Goal: Transaction & Acquisition: Register for event/course

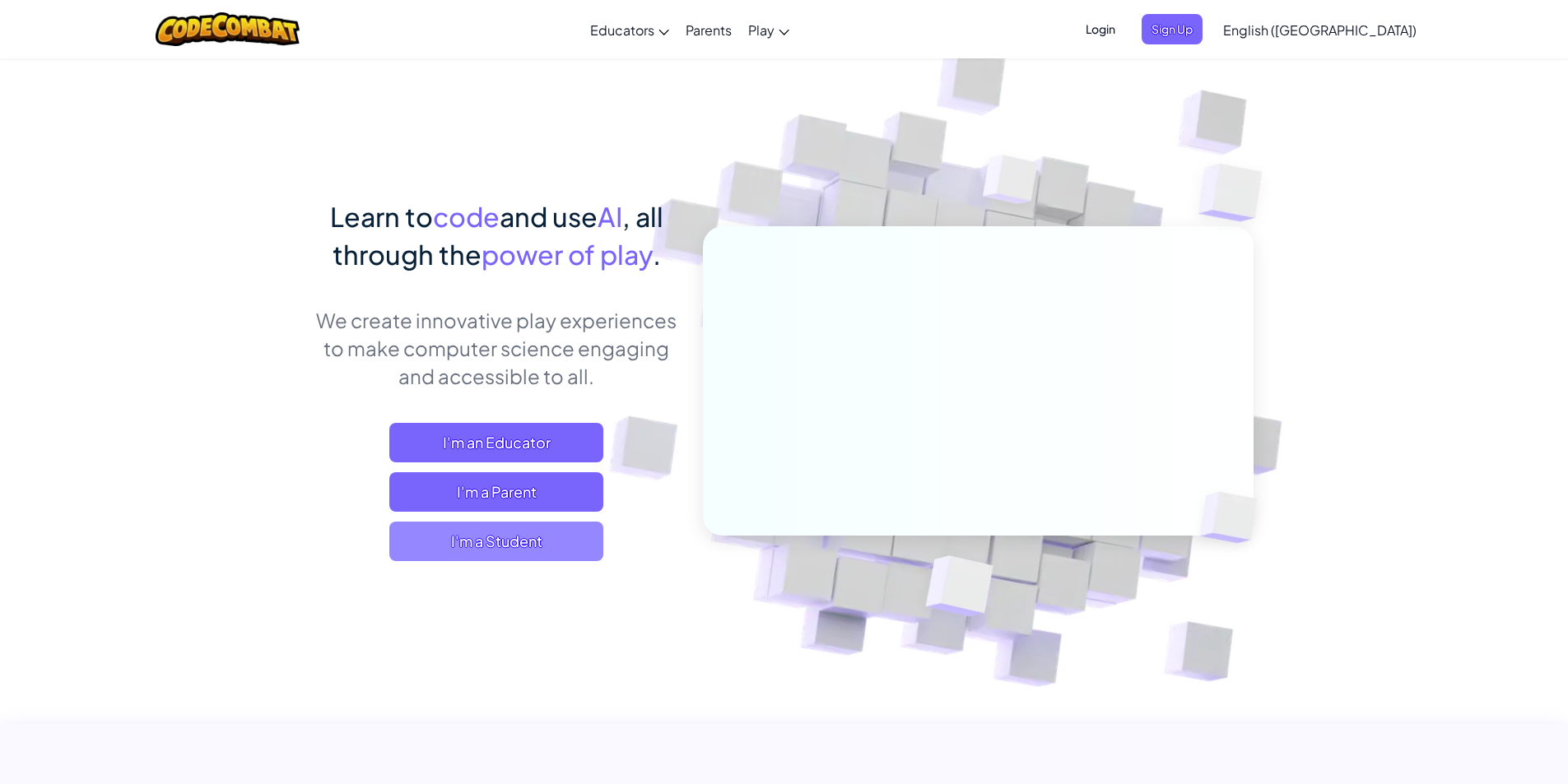
click at [546, 552] on span "I'm a Student" at bounding box center [495, 542] width 214 height 40
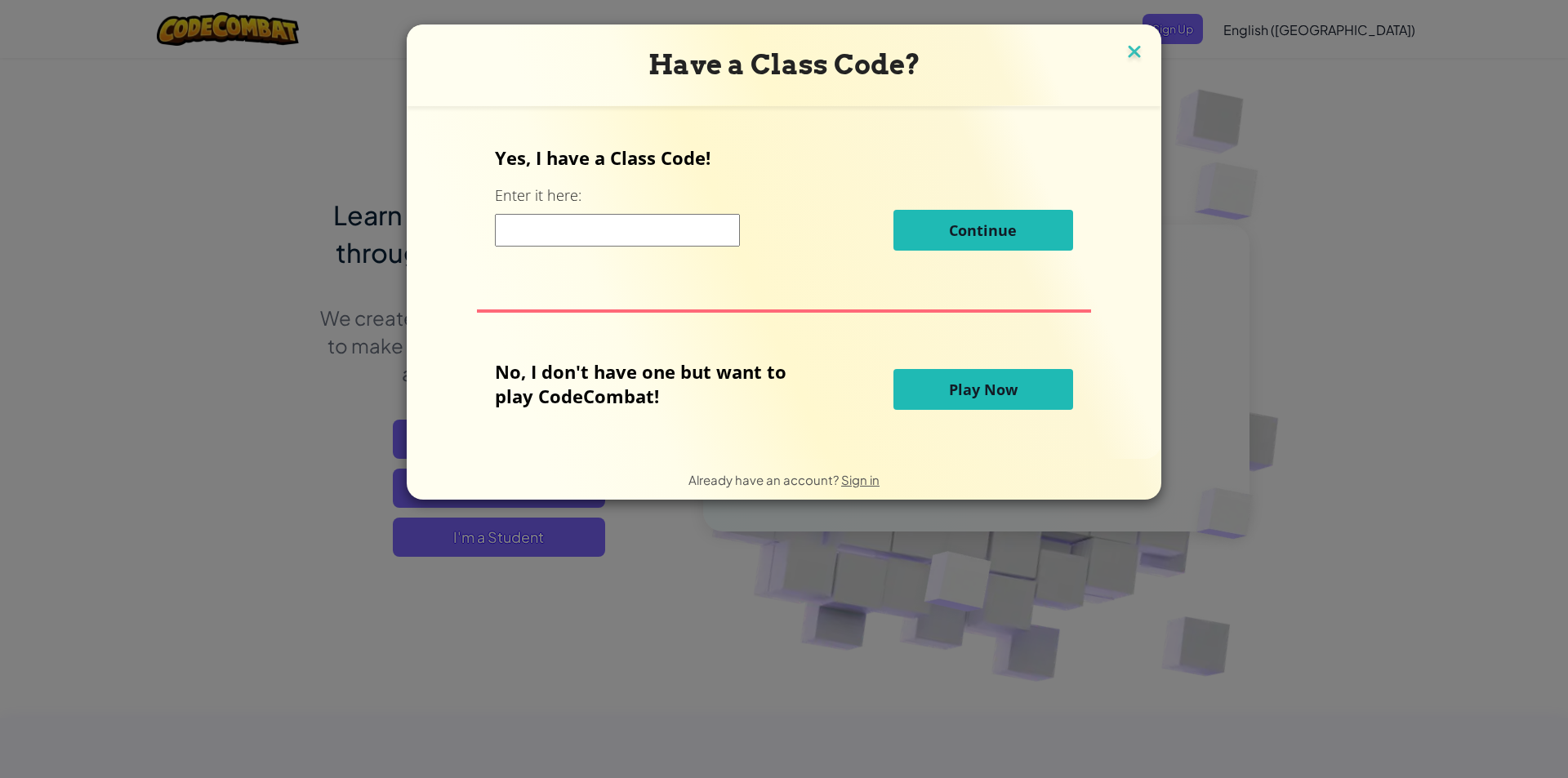
click at [1130, 54] on img at bounding box center [1135, 52] width 22 height 25
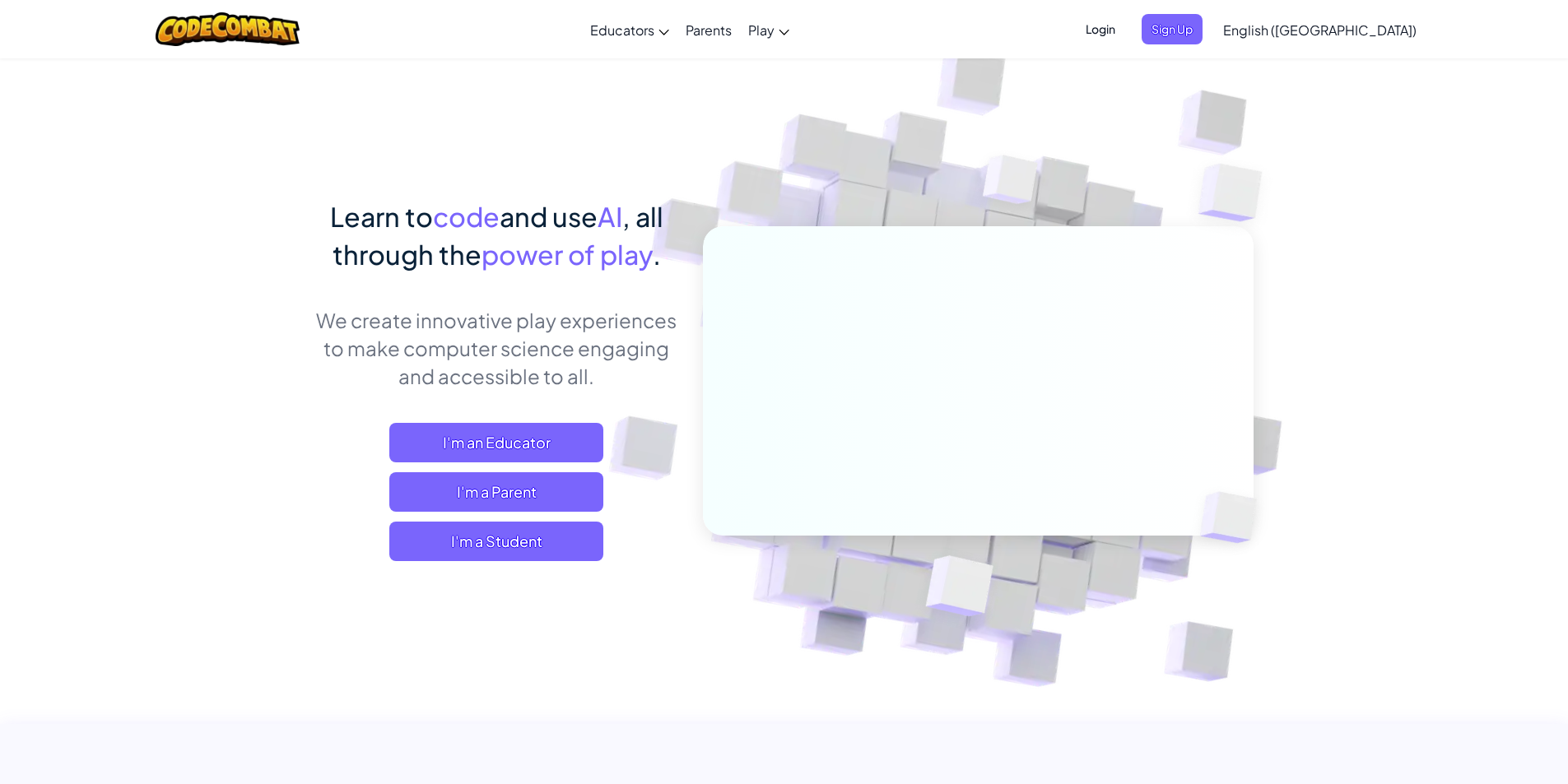
click at [1125, 34] on span "Login" at bounding box center [1100, 29] width 50 height 31
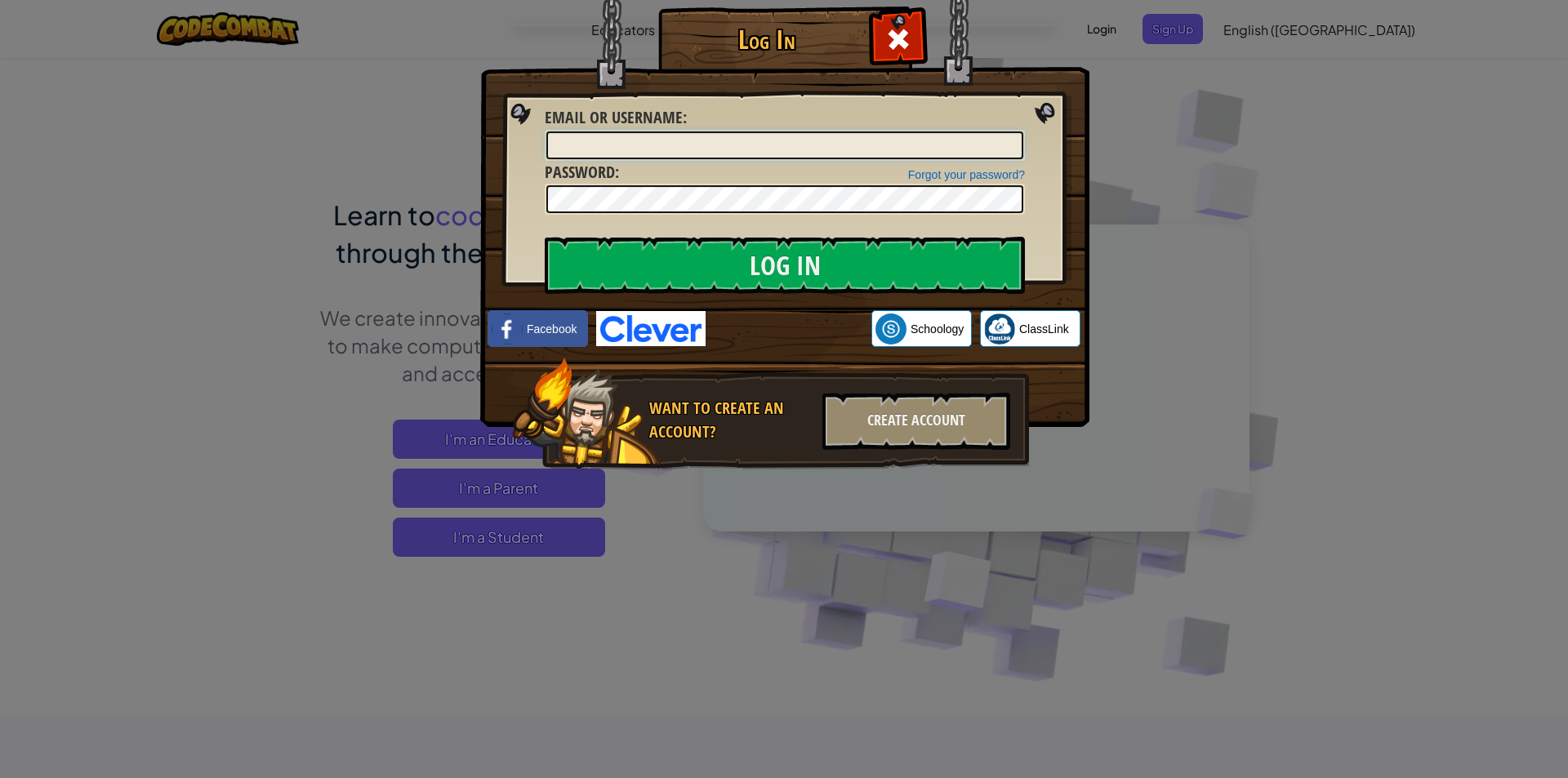
click at [848, 147] on input "Email or Username :" at bounding box center [784, 145] width 477 height 28
click at [851, 149] on input "Email or Username :" at bounding box center [784, 145] width 477 height 28
click at [1048, 49] on img at bounding box center [784, 189] width 609 height 475
click at [878, 421] on div "Create Account" at bounding box center [916, 422] width 188 height 57
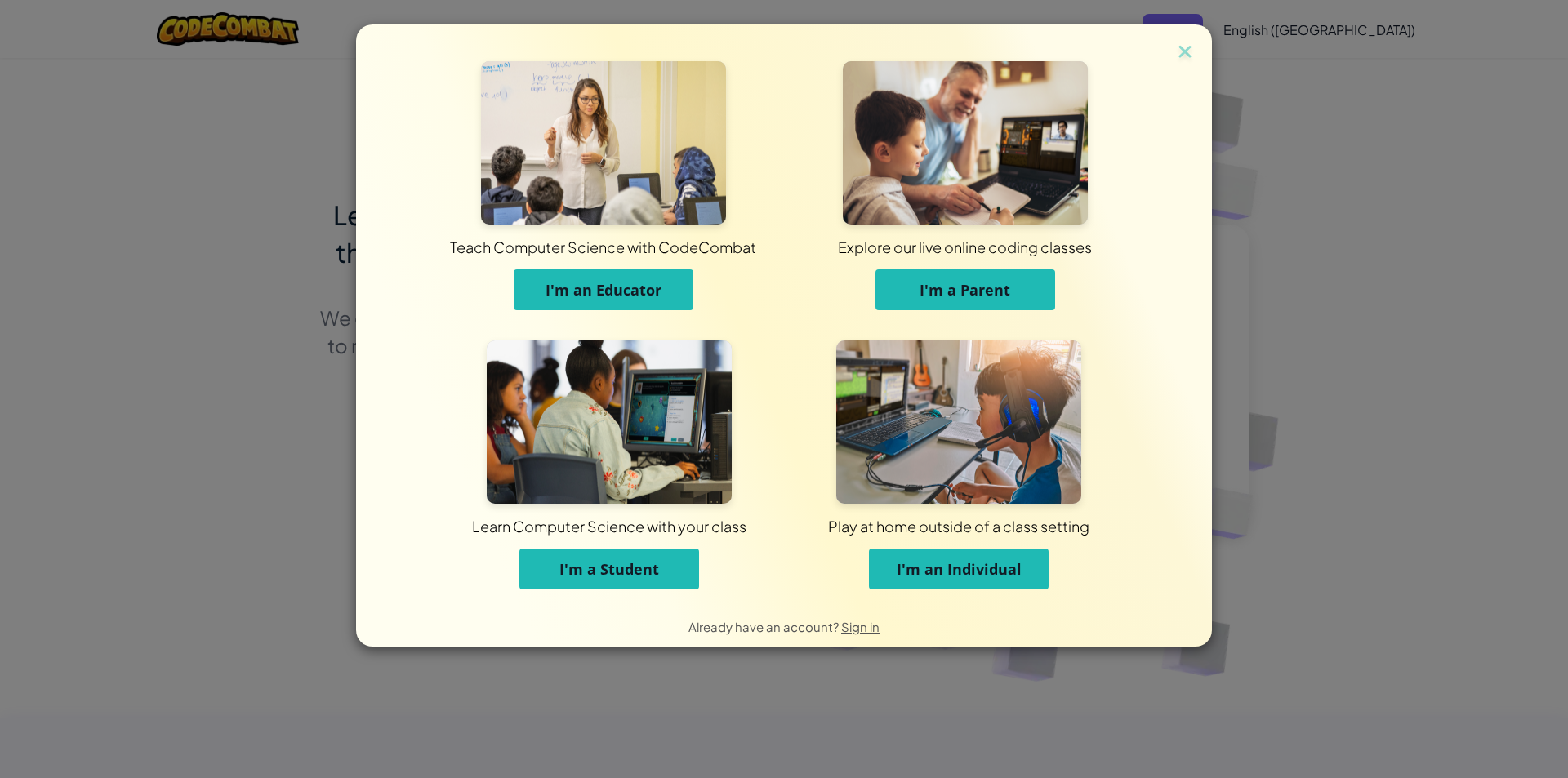
click at [572, 577] on span "I'm a Student" at bounding box center [609, 570] width 100 height 20
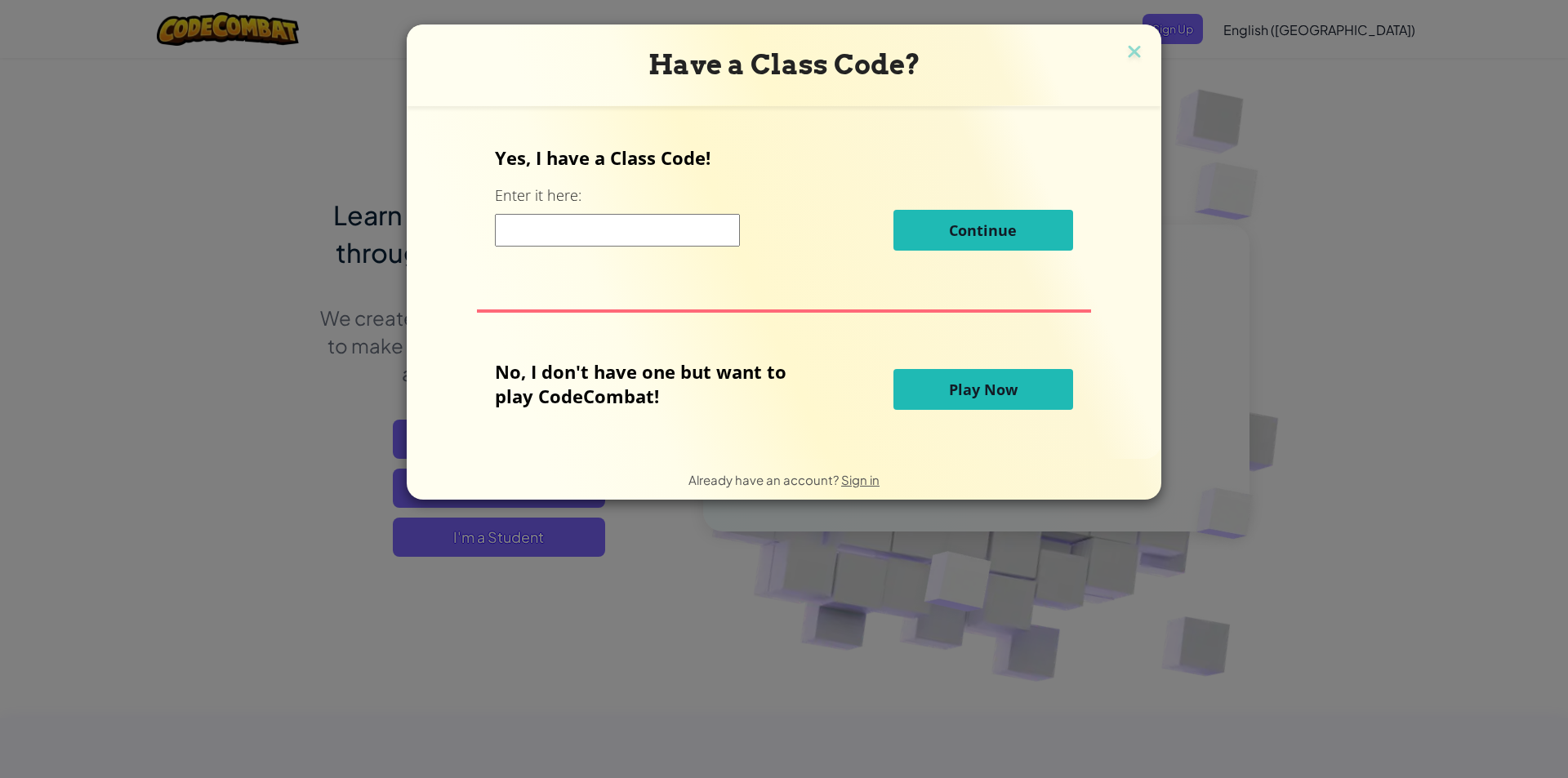
click at [1012, 377] on button "Play Now" at bounding box center [983, 389] width 180 height 40
click at [1015, 393] on span "Play Now" at bounding box center [982, 390] width 68 height 20
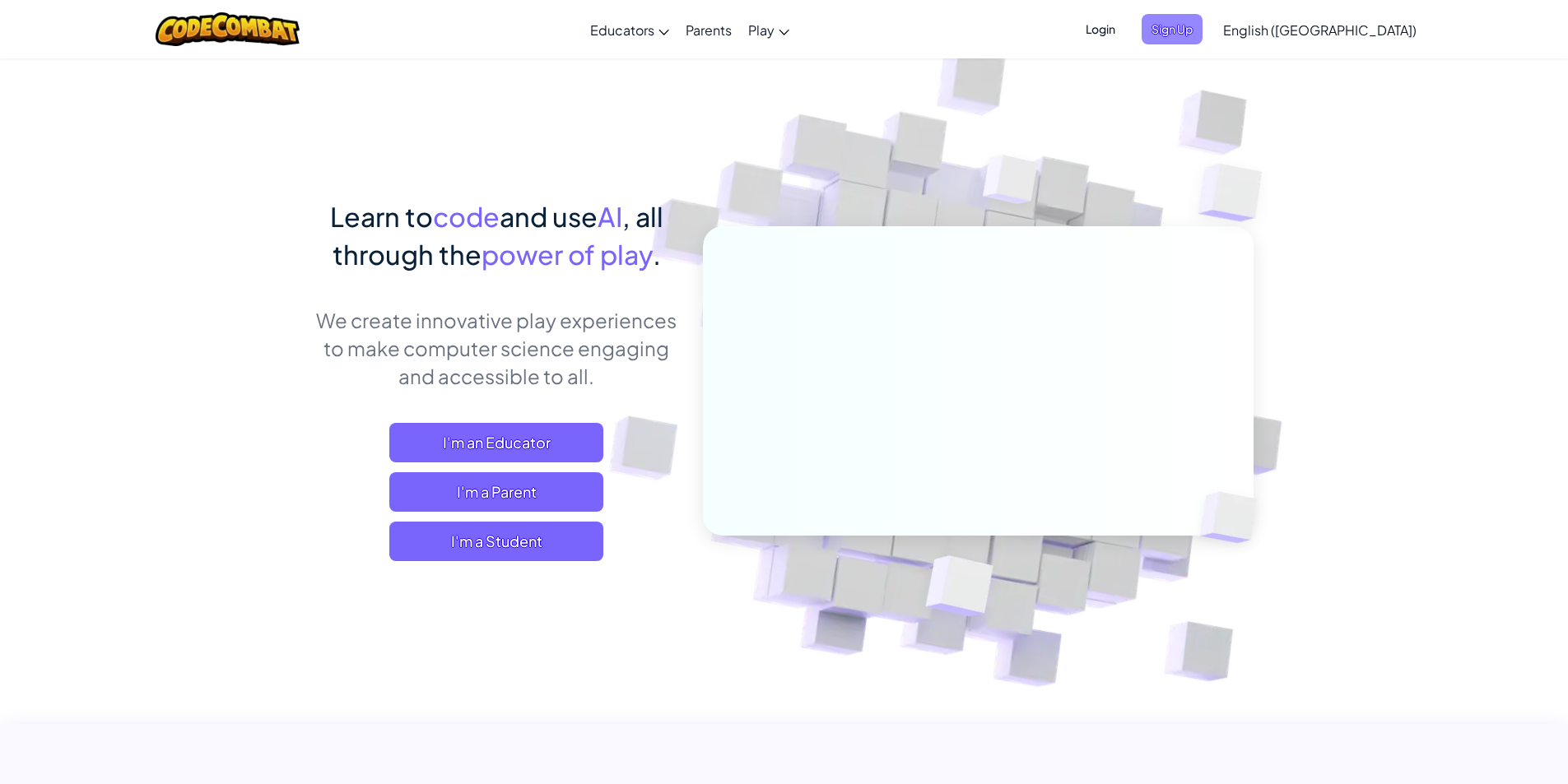
click at [1203, 24] on span "Sign Up" at bounding box center [1171, 29] width 61 height 31
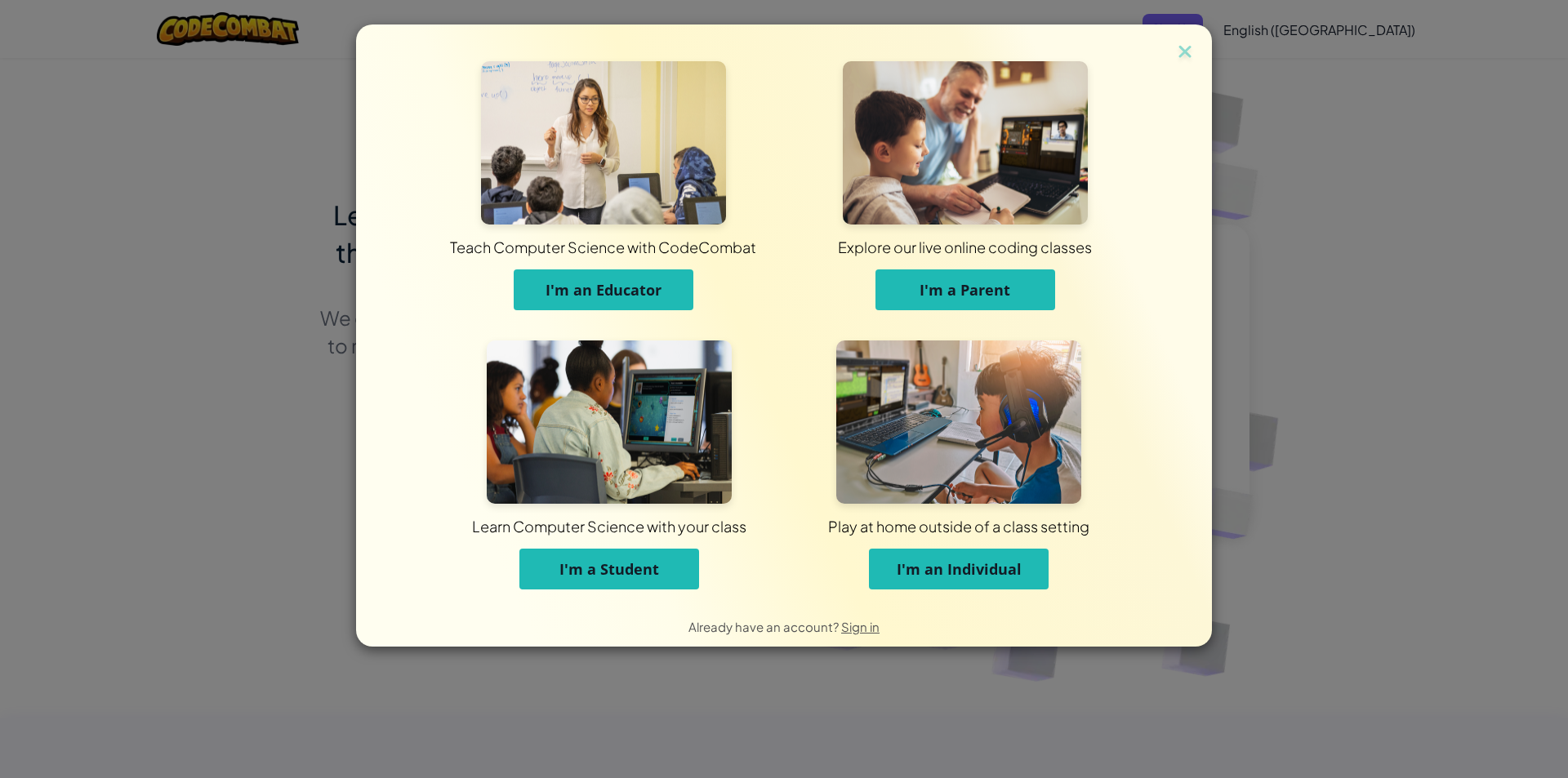
click at [615, 570] on span "I'm a Student" at bounding box center [609, 570] width 100 height 20
